Goal: Task Accomplishment & Management: Use online tool/utility

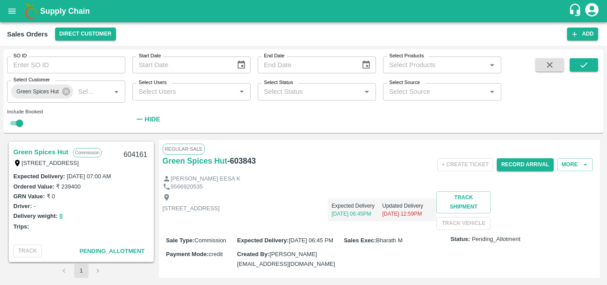
scroll to position [364, 0]
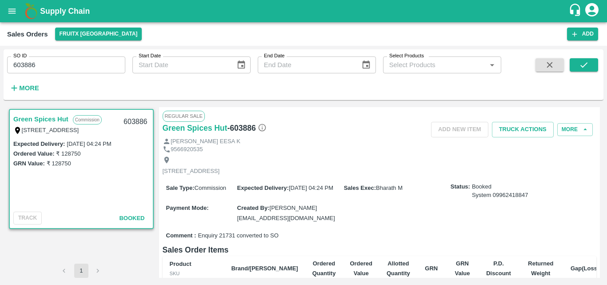
click at [366, 222] on div "Sale Type : Commission Expected Delivery : 02 Sep 2025, 04:24 PM Sales Exec : B…" at bounding box center [380, 202] width 434 height 51
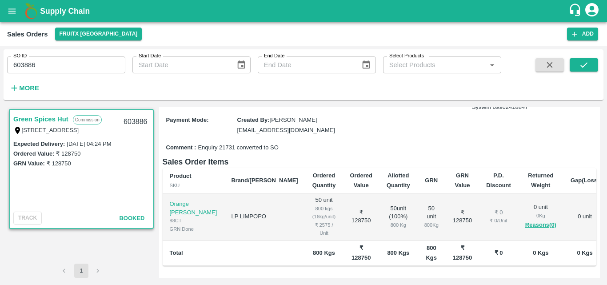
scroll to position [89, 0]
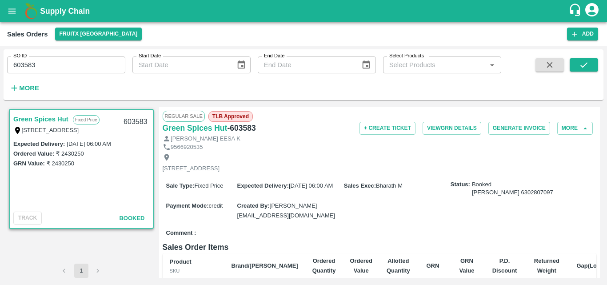
click at [454, 172] on div "[STREET_ADDRESS]" at bounding box center [380, 163] width 434 height 24
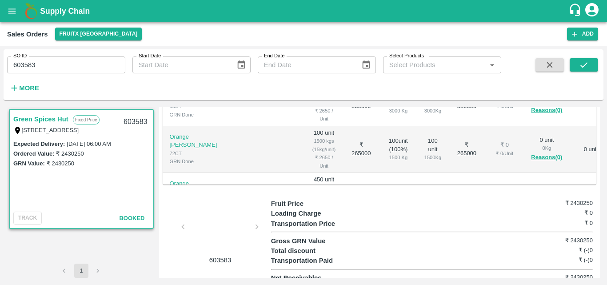
scroll to position [249, 0]
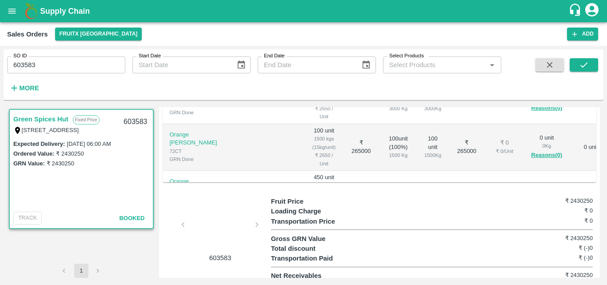
click at [448, 171] on td "₹ 1192500" at bounding box center [466, 194] width 37 height 47
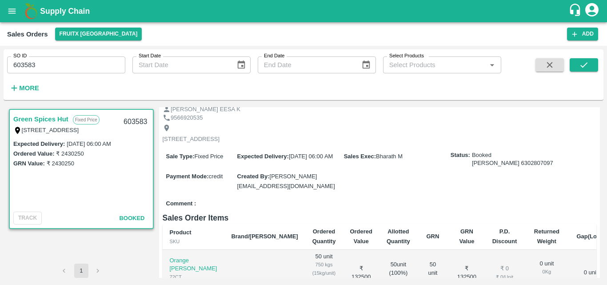
scroll to position [0, 0]
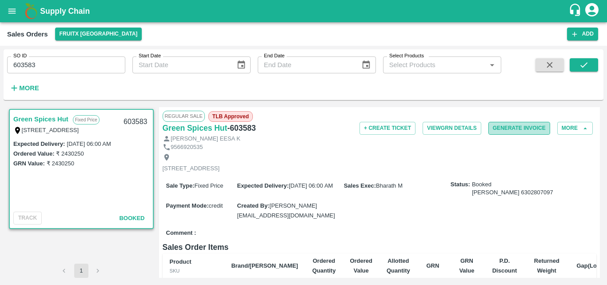
click at [510, 129] on button "Generate Invoice" at bounding box center [519, 128] width 62 height 13
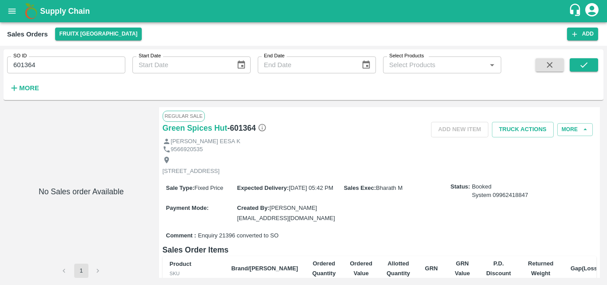
click at [574, 218] on div "Sale Type : Fixed Price Expected Delivery : 06 Aug 2025, 05:42 PM Sales Exec : …" at bounding box center [380, 202] width 434 height 51
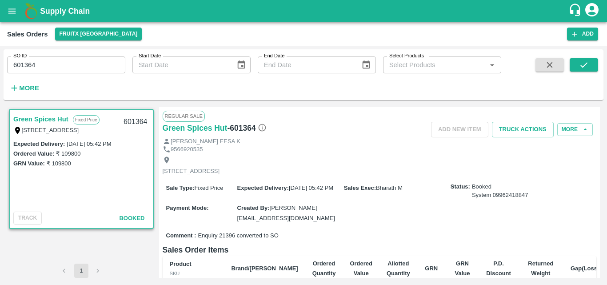
click at [425, 176] on div "[STREET_ADDRESS]" at bounding box center [380, 166] width 434 height 24
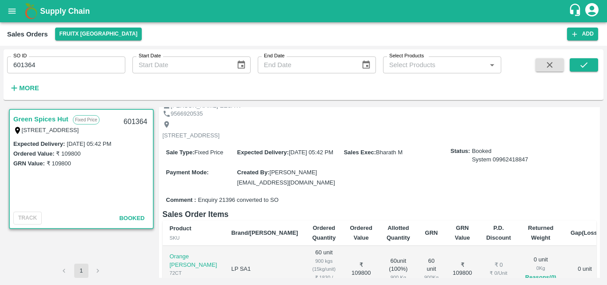
scroll to position [107, 0]
